Goal: Find specific page/section: Find specific page/section

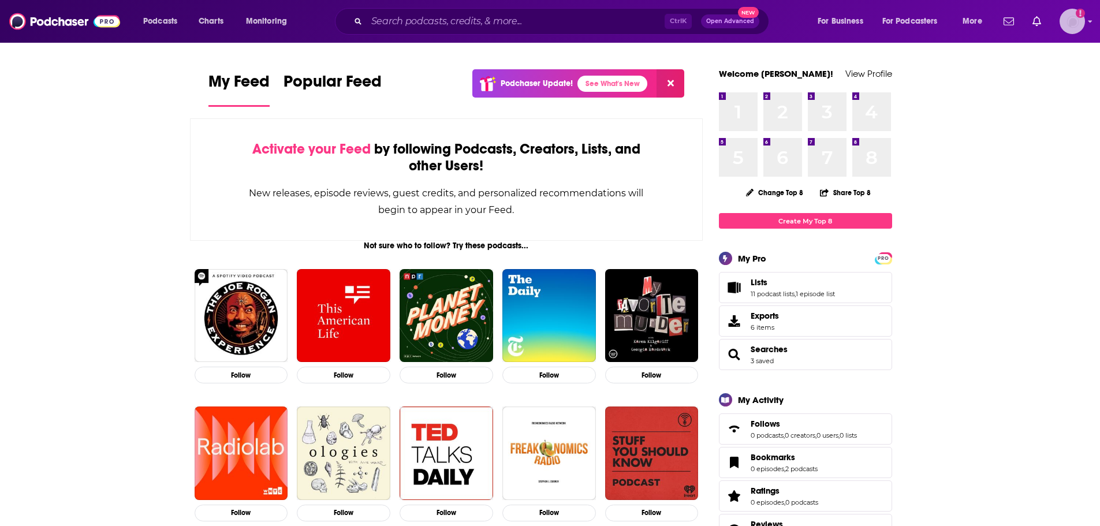
click at [1080, 16] on icon "Add a profile image" at bounding box center [1080, 13] width 2 height 6
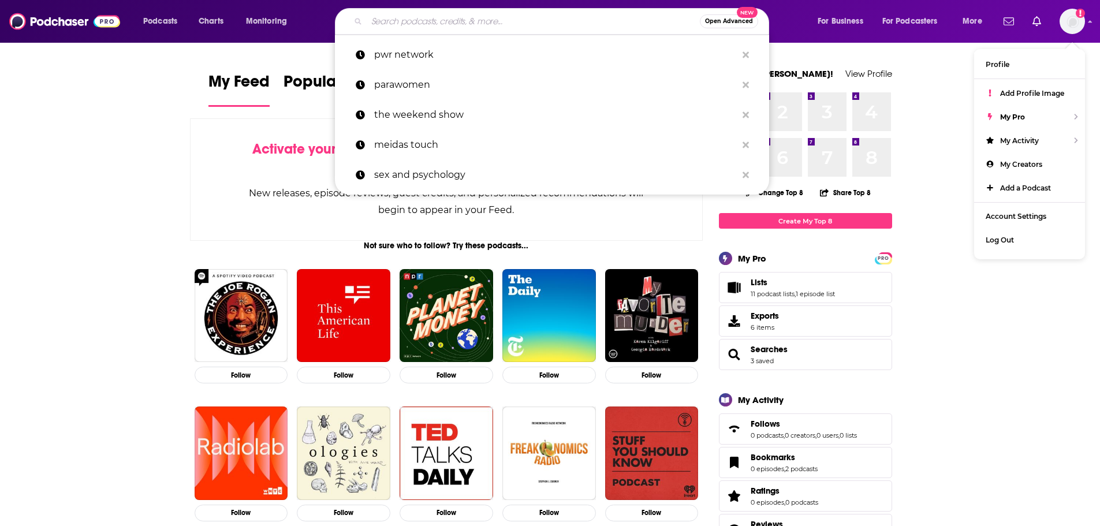
click at [416, 18] on input "Search podcasts, credits, & more..." at bounding box center [533, 21] width 333 height 18
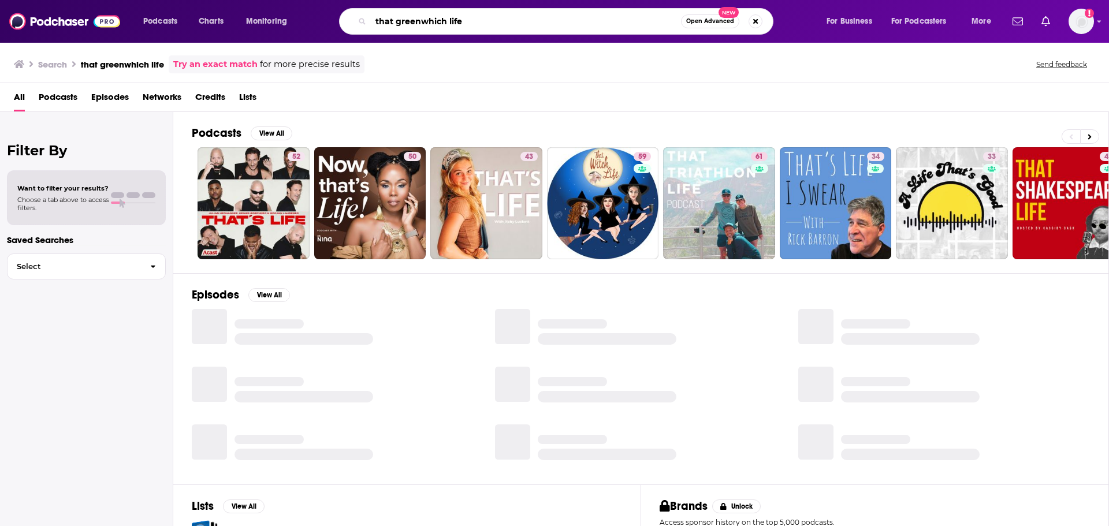
click at [431, 20] on input "that greenwhich life" at bounding box center [526, 21] width 310 height 18
type input "that greenwich life"
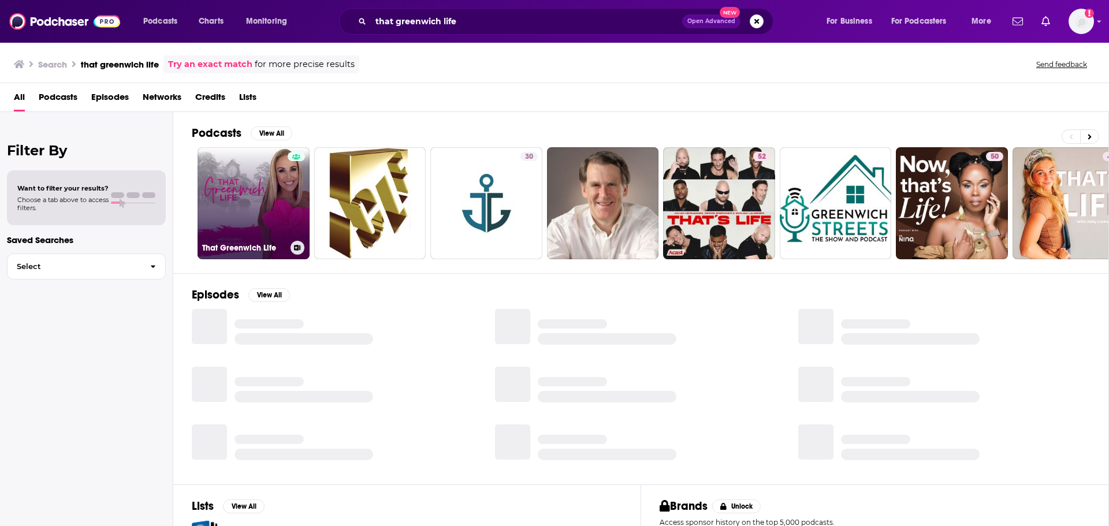
click at [278, 232] on link "That Greenwich Life" at bounding box center [253, 203] width 112 height 112
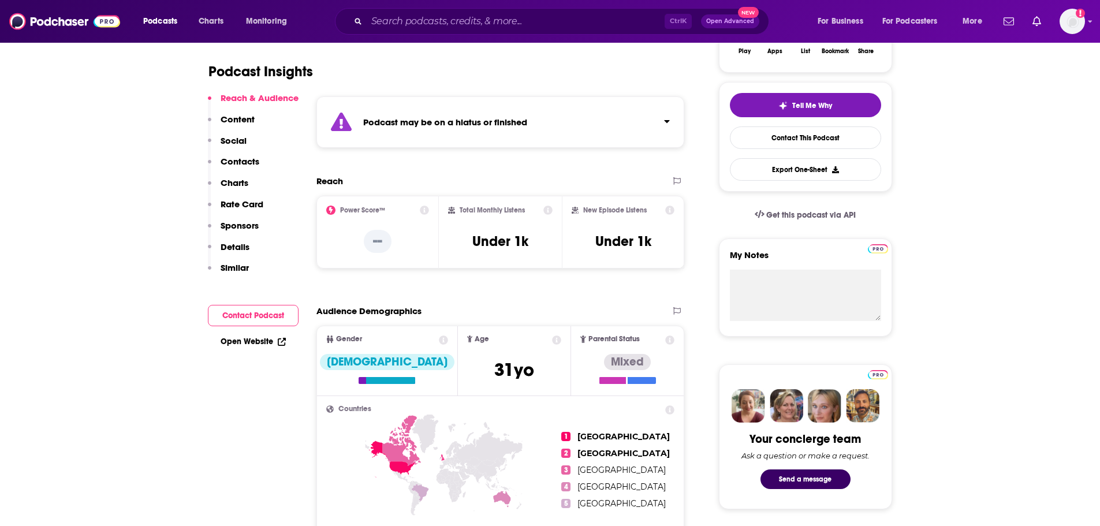
scroll to position [231, 0]
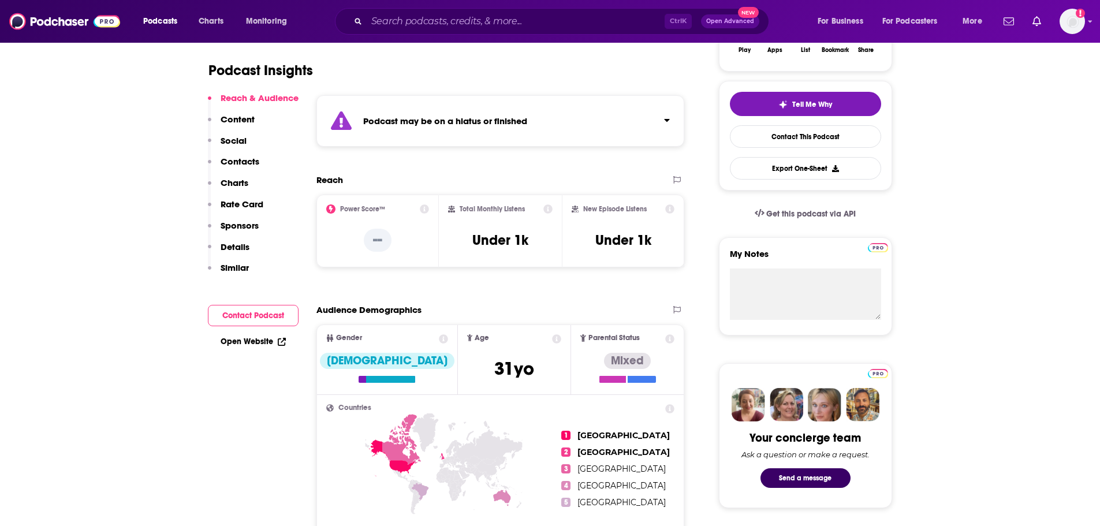
click at [237, 156] on p "Contacts" at bounding box center [240, 161] width 39 height 11
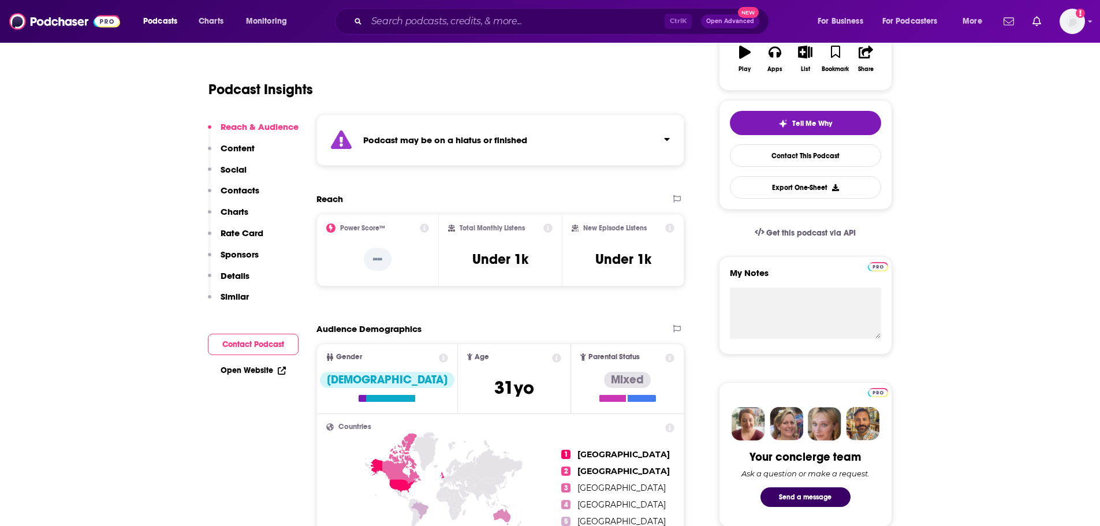
scroll to position [0, 0]
